Goal: Task Accomplishment & Management: Complete application form

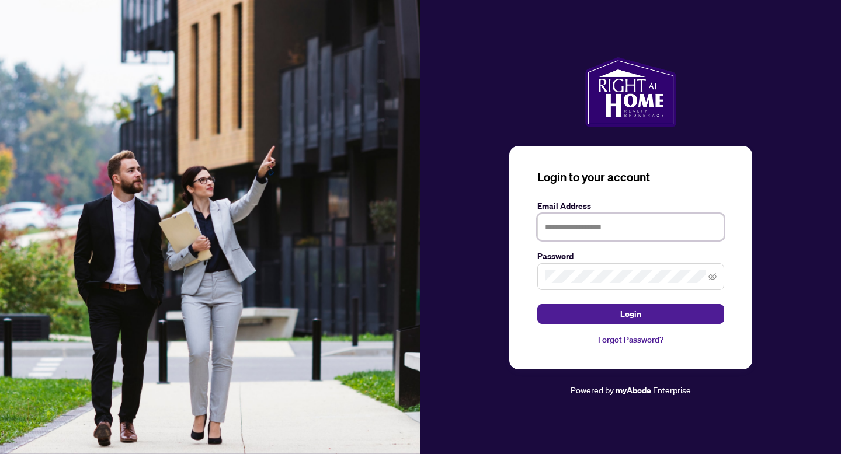
click at [627, 232] on input "text" at bounding box center [630, 227] width 187 height 27
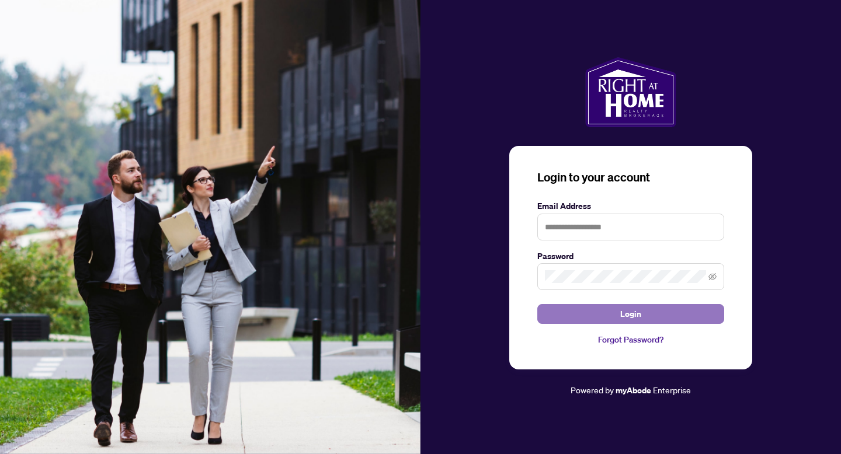
click at [571, 318] on button "Login" at bounding box center [630, 314] width 187 height 20
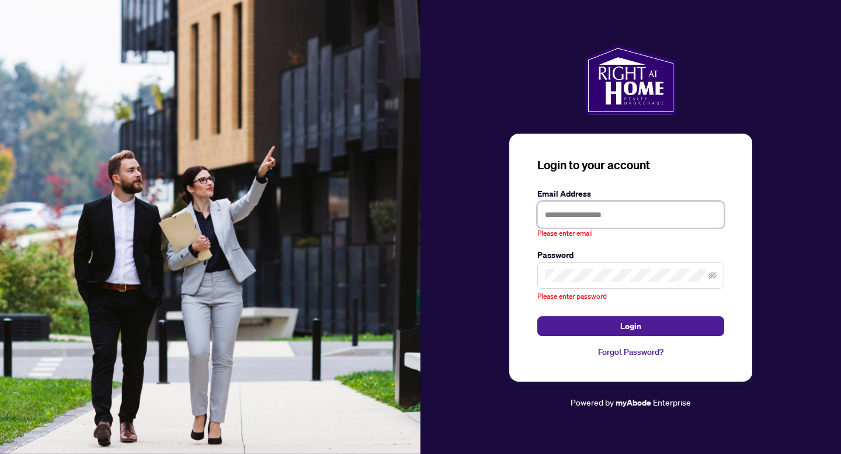
click at [577, 217] on input "text" at bounding box center [630, 214] width 187 height 27
type input "**********"
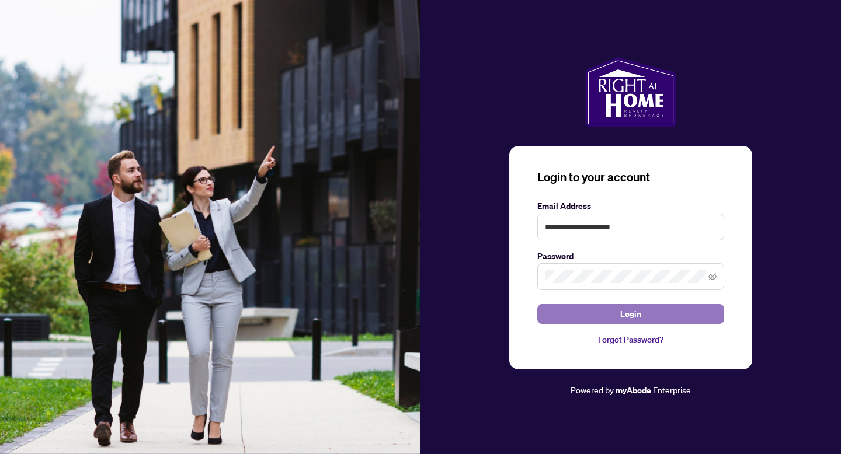
click at [688, 311] on button "Login" at bounding box center [630, 314] width 187 height 20
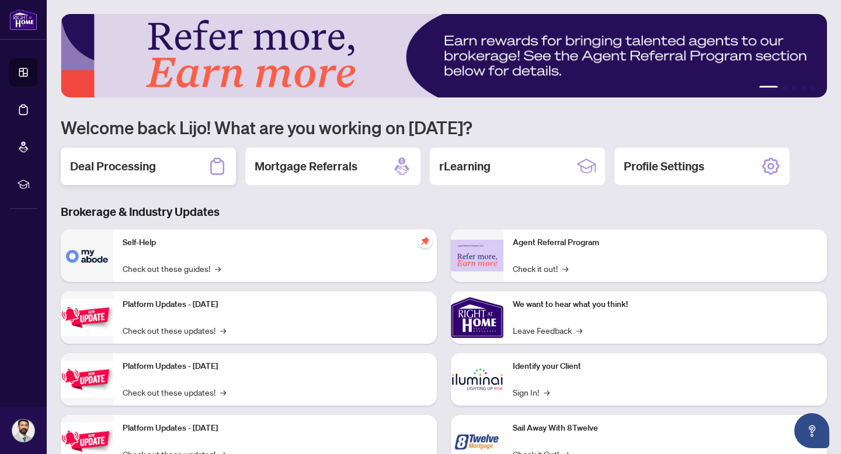
click at [159, 177] on div "Deal Processing" at bounding box center [148, 166] width 175 height 37
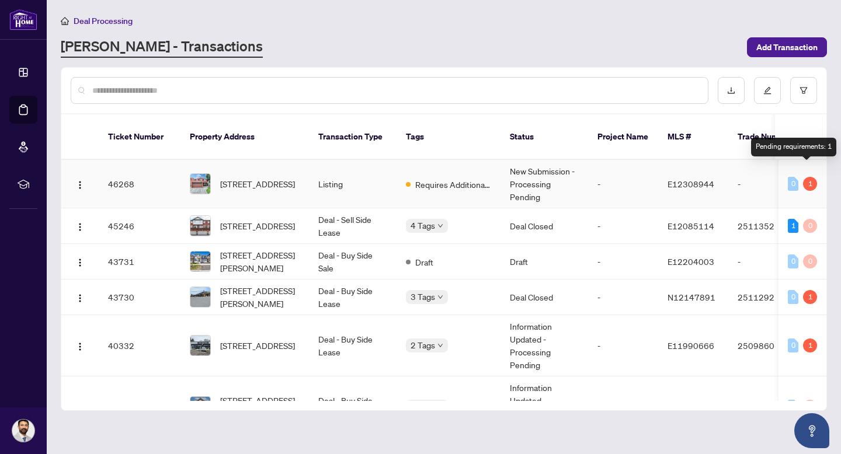
click at [804, 177] on div "1" at bounding box center [810, 184] width 14 height 14
click at [605, 280] on td "-" at bounding box center [623, 298] width 70 height 36
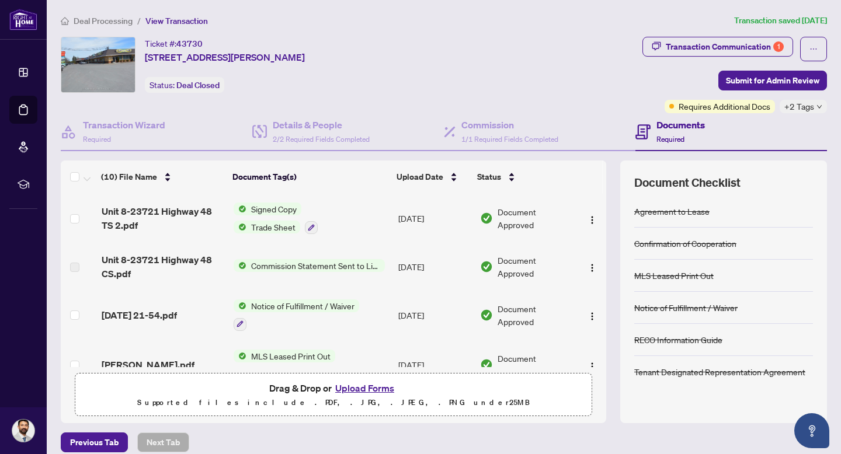
click at [369, 386] on button "Upload Forms" at bounding box center [365, 388] width 66 height 15
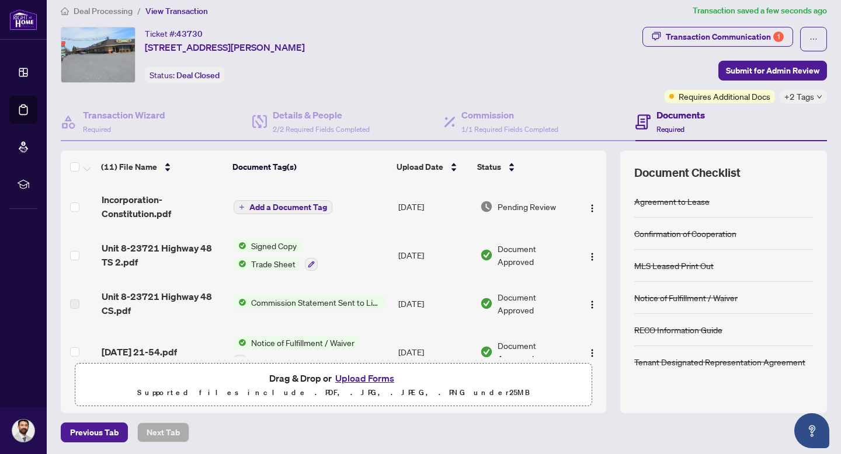
scroll to position [4, 0]
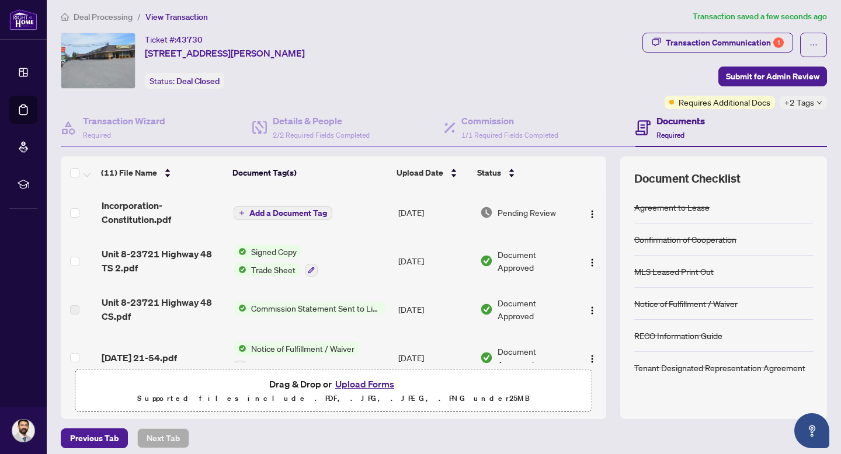
click at [277, 209] on span "Add a Document Tag" at bounding box center [288, 213] width 78 height 8
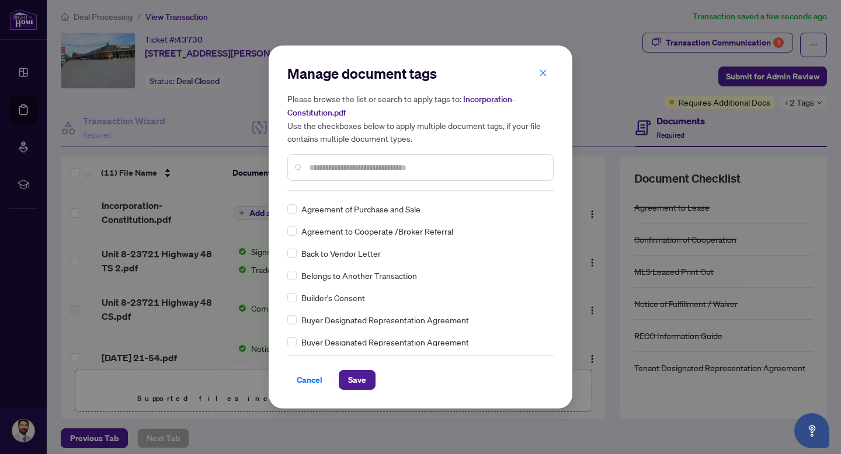
scroll to position [0, 0]
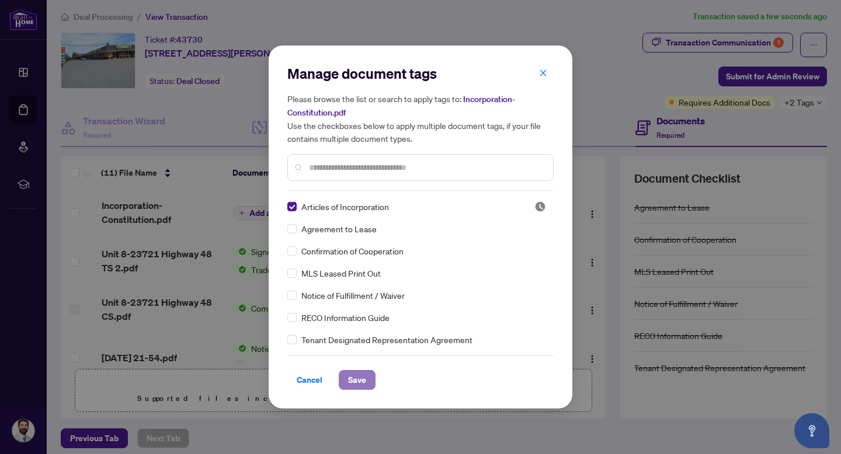
click at [360, 375] on span "Save" at bounding box center [357, 380] width 18 height 19
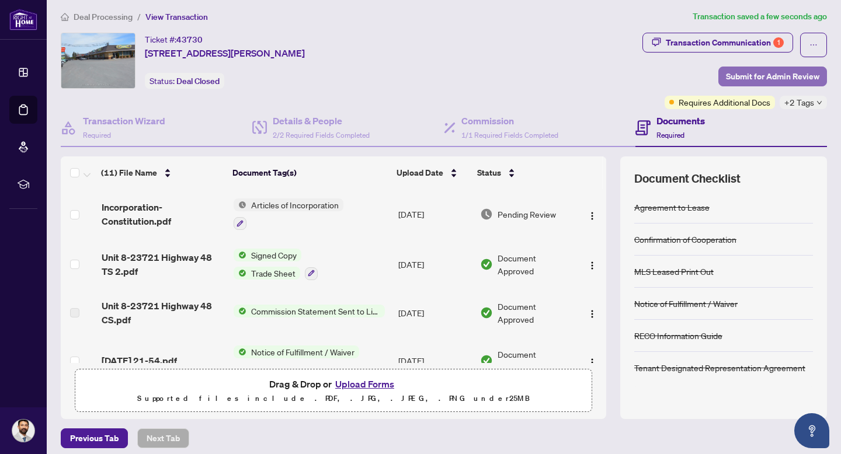
click at [782, 74] on span "Submit for Admin Review" at bounding box center [772, 76] width 93 height 19
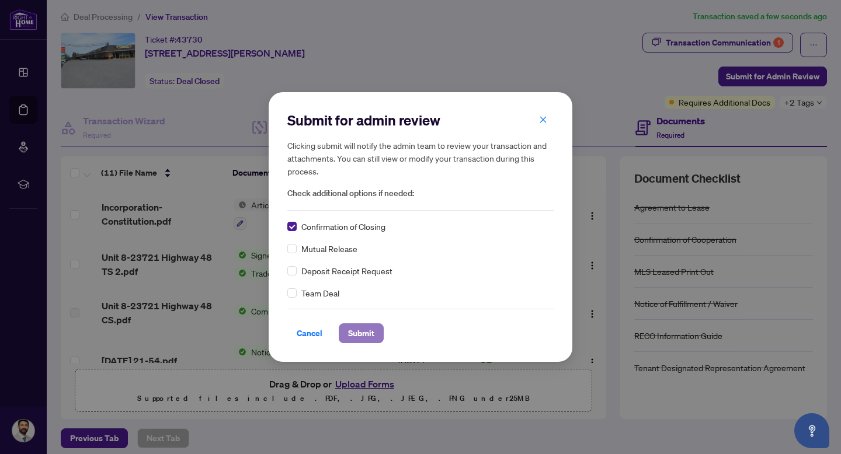
click at [365, 331] on span "Submit" at bounding box center [361, 333] width 26 height 19
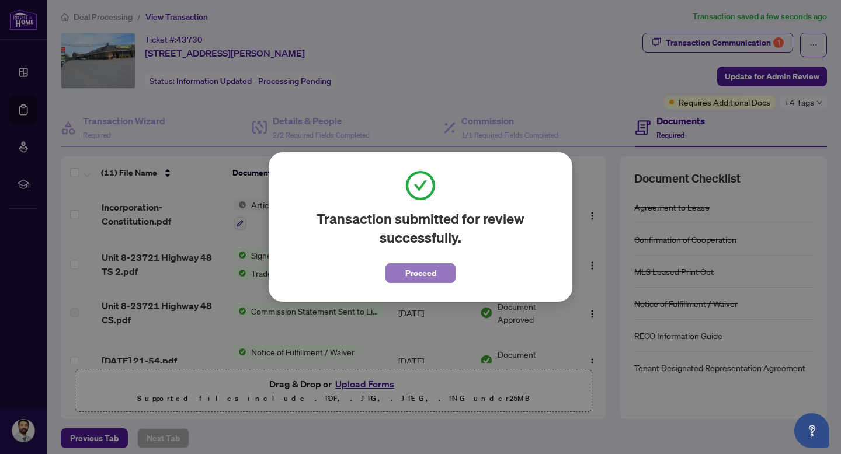
click at [420, 272] on span "Proceed" at bounding box center [420, 273] width 31 height 19
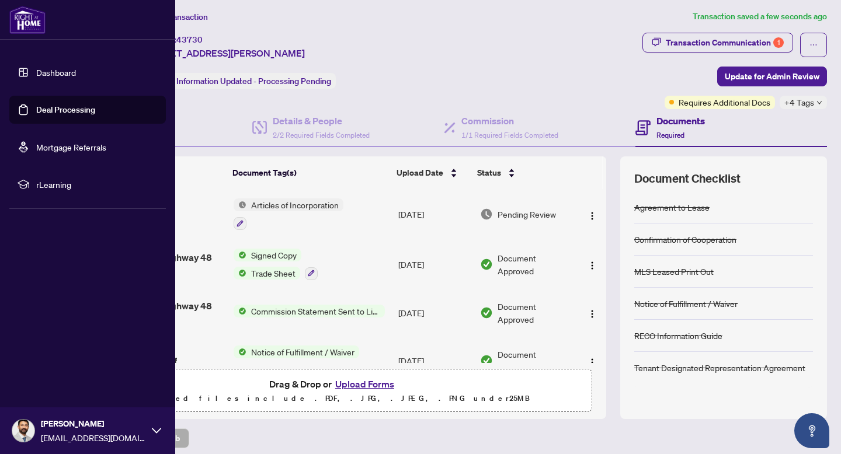
click at [48, 71] on link "Dashboard" at bounding box center [56, 72] width 40 height 11
